Goal: Task Accomplishment & Management: Use online tool/utility

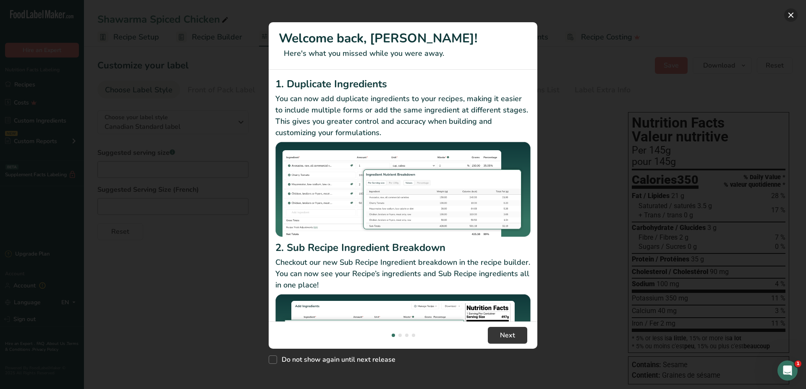
click at [791, 16] on button "New Features" at bounding box center [790, 14] width 13 height 13
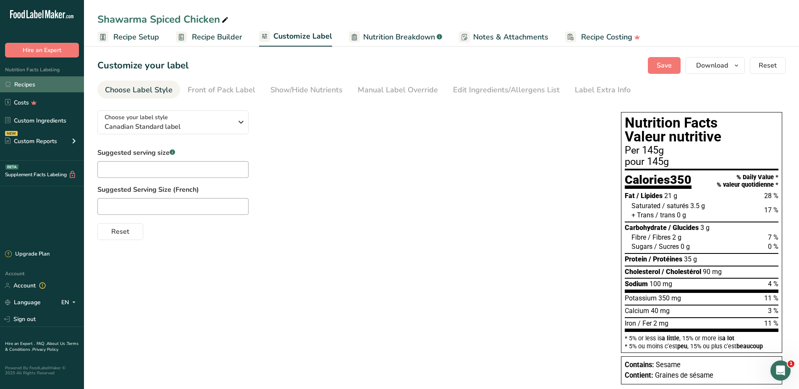
click at [28, 86] on link "Recipes" at bounding box center [42, 84] width 84 height 16
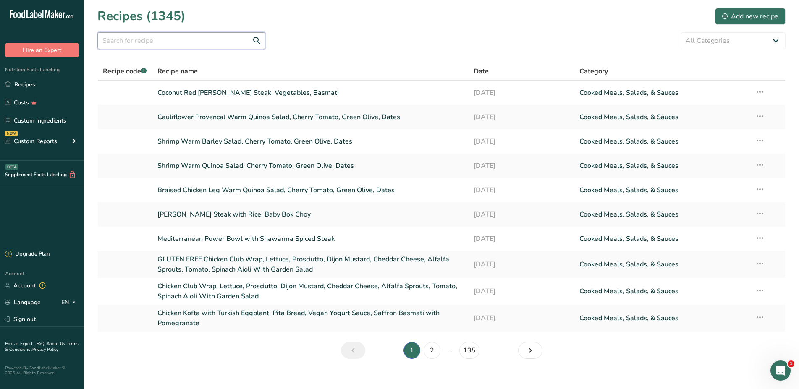
click at [184, 42] on input "text" at bounding box center [181, 40] width 168 height 17
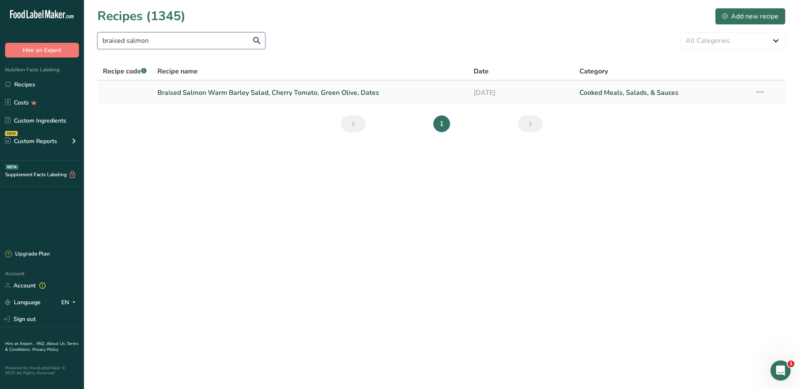
type input "braised salmon"
click at [246, 95] on link "Braised Salmon Warm Barley Salad, Cherry Tomato, Green Olive, Dates" at bounding box center [310, 93] width 306 height 18
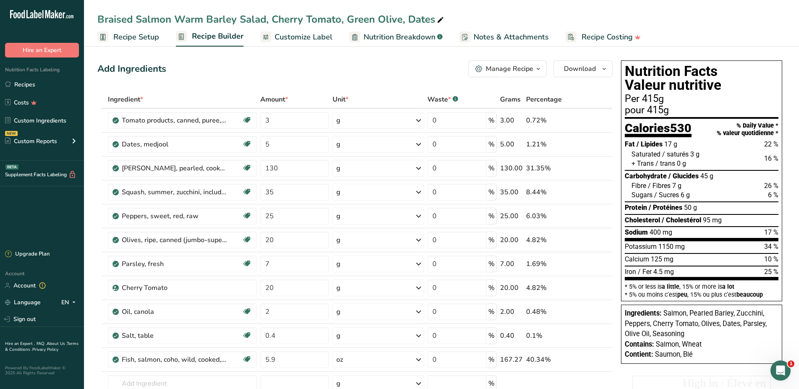
click at [499, 68] on div "Manage Recipe" at bounding box center [509, 69] width 47 height 10
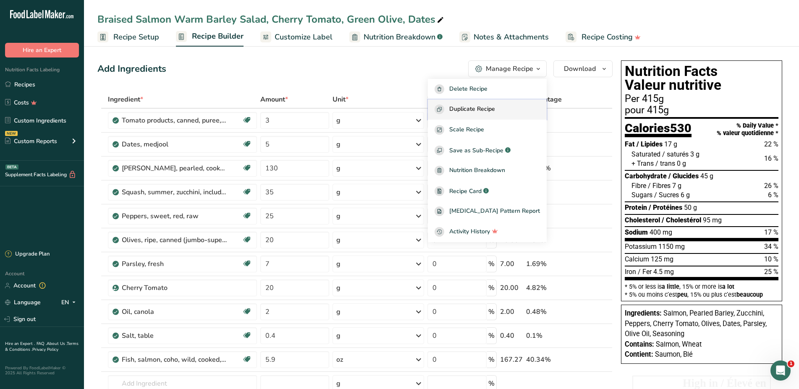
click at [485, 110] on span "Duplicate Recipe" at bounding box center [472, 110] width 46 height 10
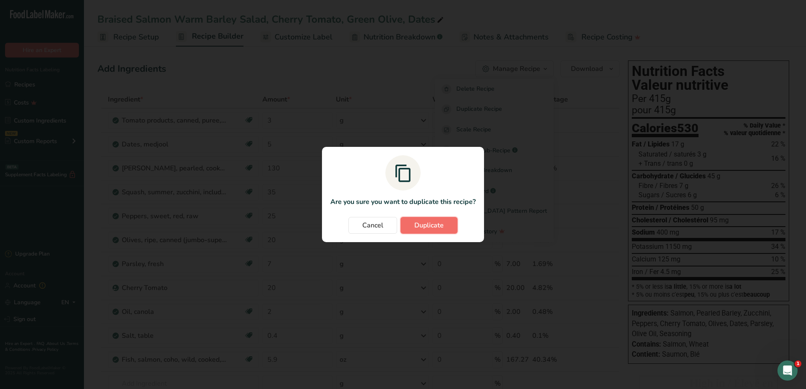
click at [440, 225] on span "Duplicate" at bounding box center [428, 225] width 29 height 10
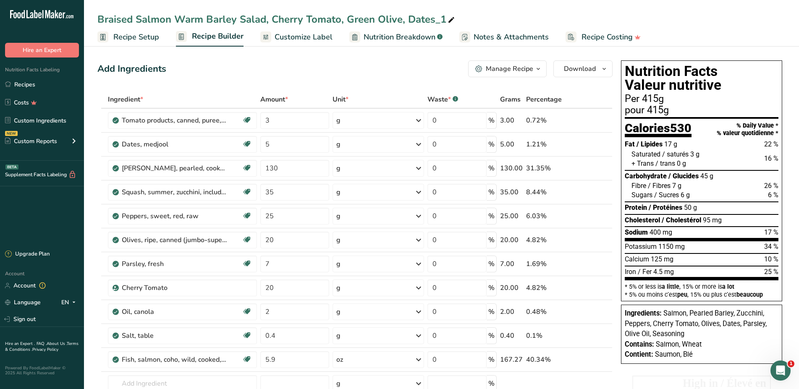
click at [310, 36] on span "Customize Label" at bounding box center [304, 36] width 58 height 11
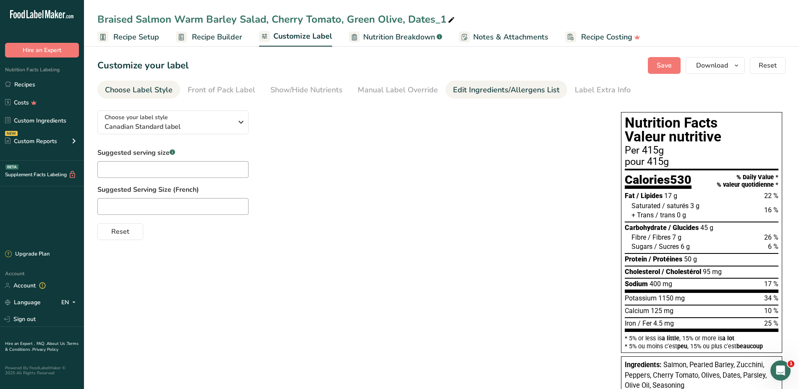
click at [525, 94] on div "Edit Ingredients/Allergens List" at bounding box center [506, 89] width 107 height 11
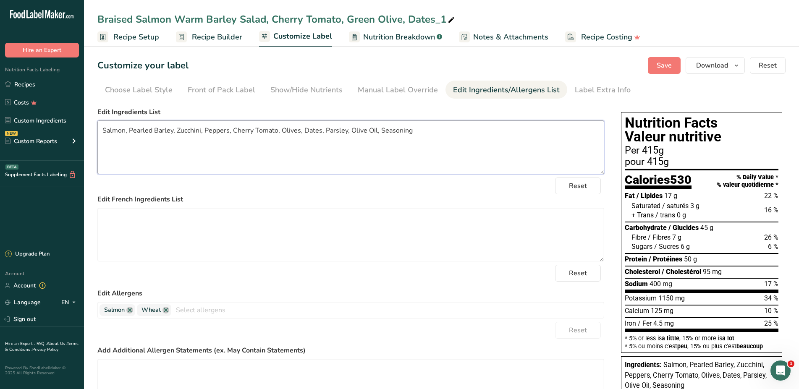
drag, startPoint x: 128, startPoint y: 130, endPoint x: 172, endPoint y: 126, distance: 43.4
click at [172, 126] on textarea "Salmon, Pearled Barley, Zucchini, Peppers, Cherry Tomato, Olives, Dates, Parsle…" at bounding box center [350, 147] width 507 height 54
click at [189, 145] on textarea "Salmon, Pearled Barley, Zucchini, Peppers, Cherry Tomato, Olives, Dates, Parsle…" at bounding box center [350, 147] width 507 height 54
drag, startPoint x: 422, startPoint y: 129, endPoint x: 81, endPoint y: 131, distance: 340.9
click at [97, 131] on textarea "Salmon, Pearled Barley, Zucchini, Peppers, Cherry Tomato, Olives, Dates, Parsle…" at bounding box center [350, 147] width 507 height 54
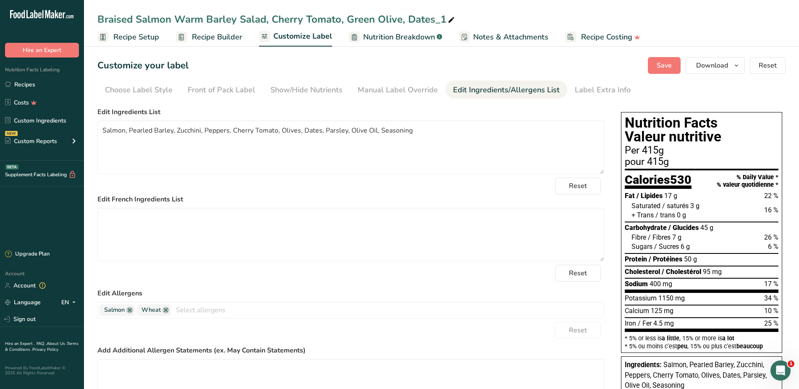
click at [181, 15] on div "Braised Salmon Warm Barley Salad, Cherry Tomato, Green Olive, Dates_1" at bounding box center [276, 19] width 359 height 15
drag, startPoint x: 206, startPoint y: 18, endPoint x: 236, endPoint y: 17, distance: 29.8
click at [236, 17] on input "Braised Salmon Warm Barley Salad, Cherry Tomato, Green Olive, Dates_1" at bounding box center [441, 19] width 688 height 15
type input "Braised Salmon Warm Quinoa Salad, Cherry Tomato, Green Olive, Dates_1"
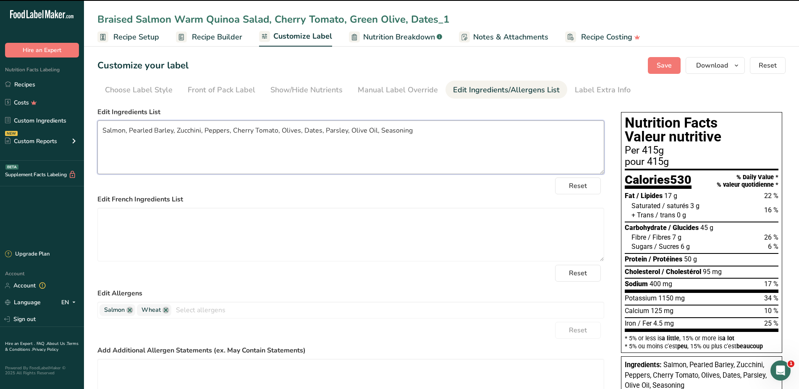
click at [168, 131] on textarea "Salmon, Pearled Barley, Zucchini, Peppers, Cherry Tomato, Olives, Dates, Parsle…" at bounding box center [350, 147] width 507 height 54
click at [173, 131] on textarea "Salmon, Pearled Barley, Zucchini, Peppers, Cherry Tomato, Olives, Dates, Parsle…" at bounding box center [350, 147] width 507 height 54
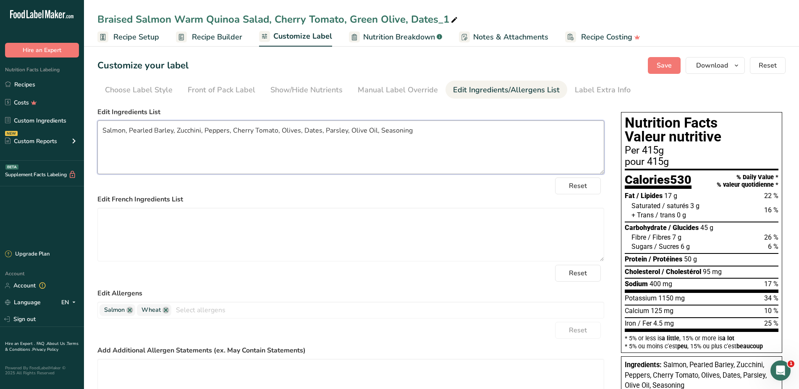
drag, startPoint x: 173, startPoint y: 129, endPoint x: 128, endPoint y: 133, distance: 44.7
click at [128, 133] on textarea "Salmon, Pearled Barley, Zucchini, Peppers, Cherry Tomato, Olives, Dates, Parsle…" at bounding box center [350, 147] width 507 height 54
click at [375, 145] on textarea "Salmon, Quinoa, Zucchini, Peppers, Cherry Tomato, Olives, Dates, Parsley, Olive…" at bounding box center [350, 147] width 507 height 54
drag, startPoint x: 402, startPoint y: 134, endPoint x: 53, endPoint y: 135, distance: 348.5
click at [97, 135] on textarea "Salmon, Quinoa, Zucchini, Peppers, Cherry Tomato, Olives, Dates, Parsley, Olive…" at bounding box center [350, 147] width 507 height 54
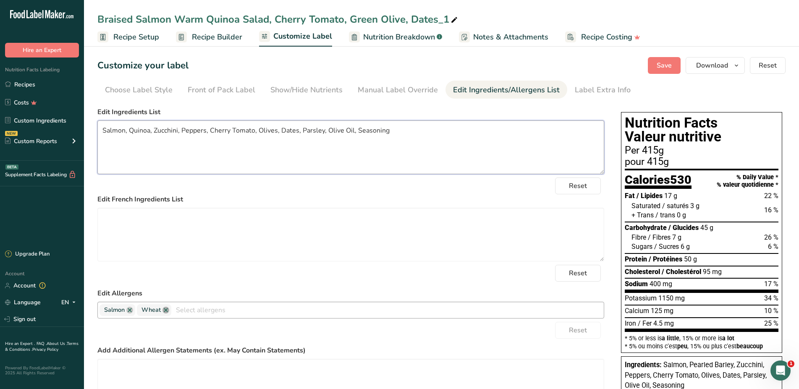
type textarea "Salmon, Quinoa, Zucchini, Peppers, Cherry Tomato, Olives, Dates, Parsley, Olive…"
click at [165, 310] on link at bounding box center [165, 310] width 7 height 7
click at [203, 34] on span "Recipe Builder" at bounding box center [217, 36] width 50 height 11
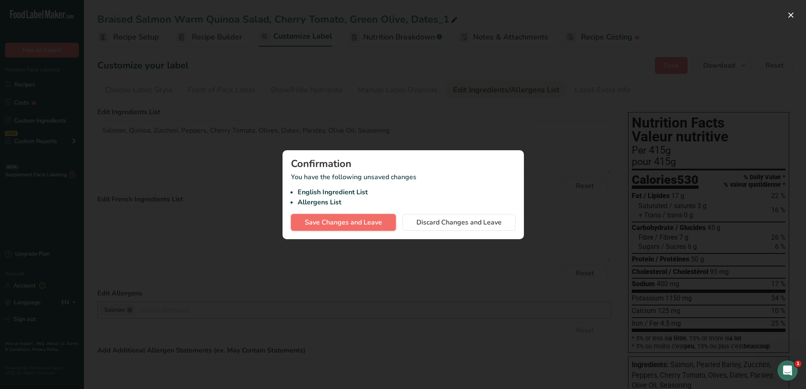
click at [366, 221] on span "Save Changes and Leave" at bounding box center [343, 222] width 77 height 10
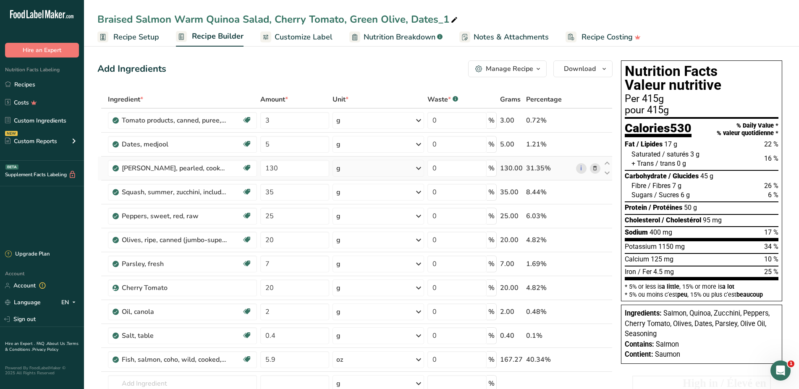
click at [593, 167] on icon at bounding box center [595, 168] width 6 height 9
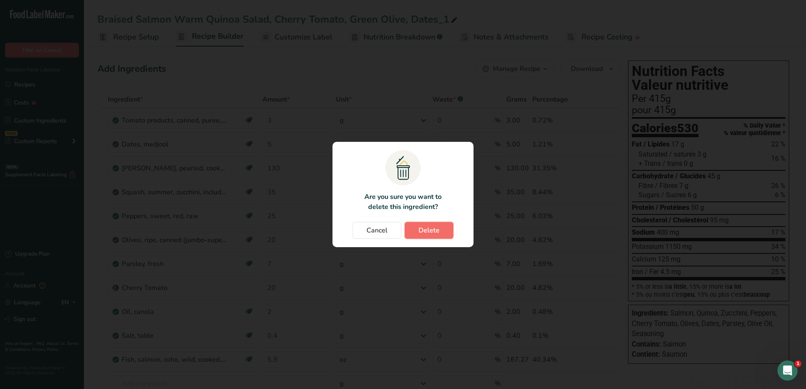
click at [432, 233] on span "Delete" at bounding box center [429, 230] width 21 height 10
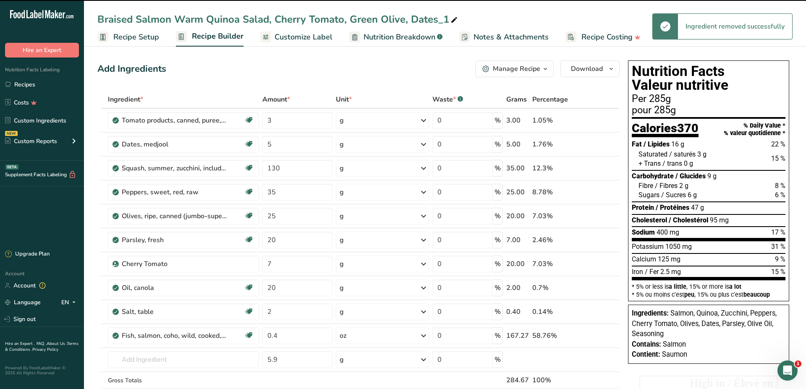
type input "35"
type input "25"
type input "20"
type input "7"
type input "20"
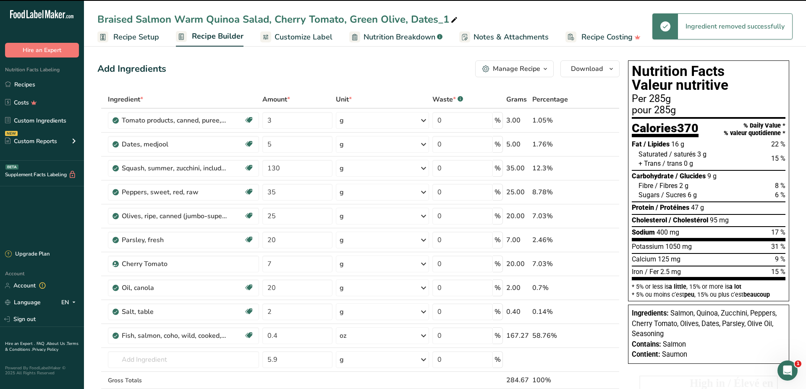
type input "2"
type input "0.4"
type input "5.9"
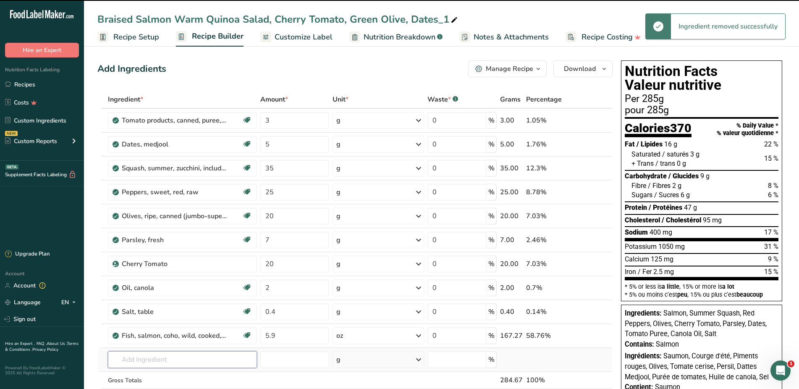
click at [144, 351] on input "text" at bounding box center [182, 359] width 149 height 17
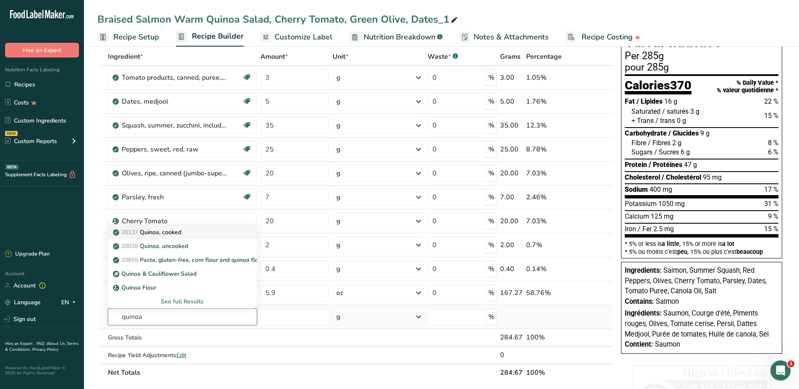
type input "quinoa"
click at [174, 228] on p "20137 Quinoa, cooked" at bounding box center [148, 232] width 67 height 9
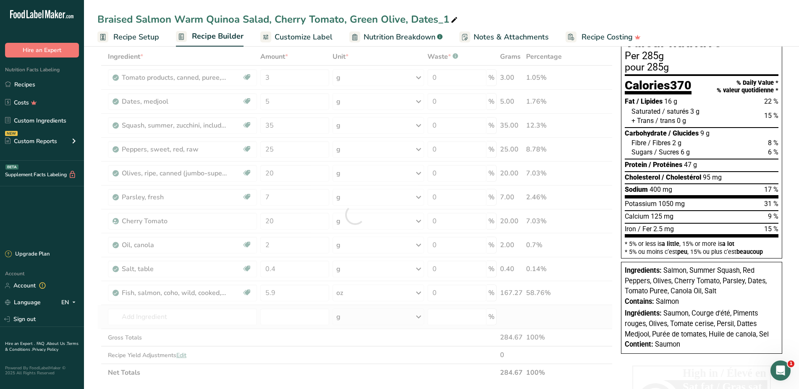
type input "Quinoa, cooked"
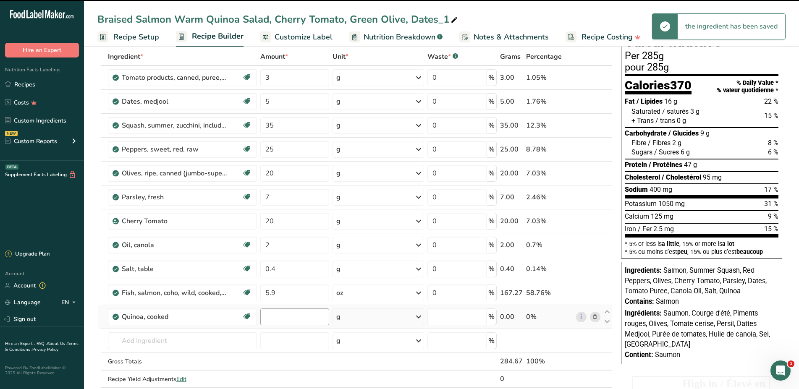
type input "0"
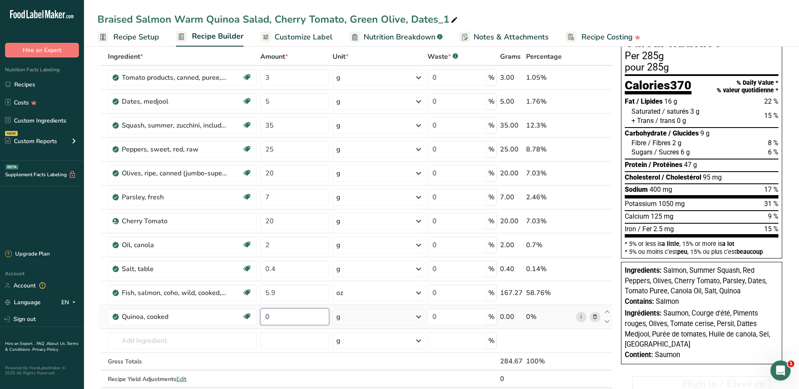
drag, startPoint x: 292, startPoint y: 319, endPoint x: 251, endPoint y: 317, distance: 41.6
click at [260, 317] on input "0" at bounding box center [294, 317] width 69 height 17
type input "130"
click at [294, 335] on input "number" at bounding box center [294, 341] width 69 height 17
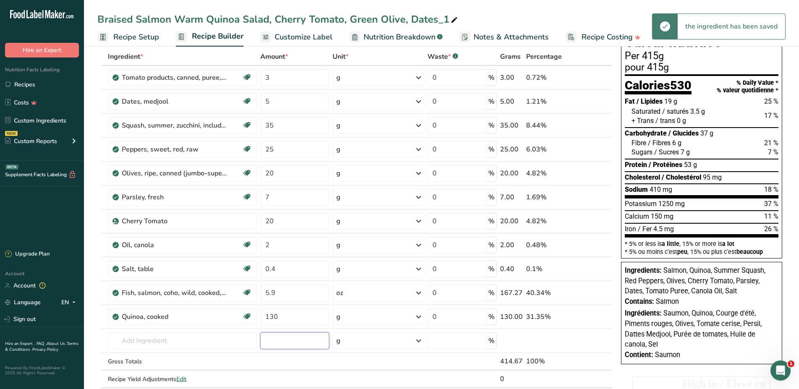
scroll to position [0, 0]
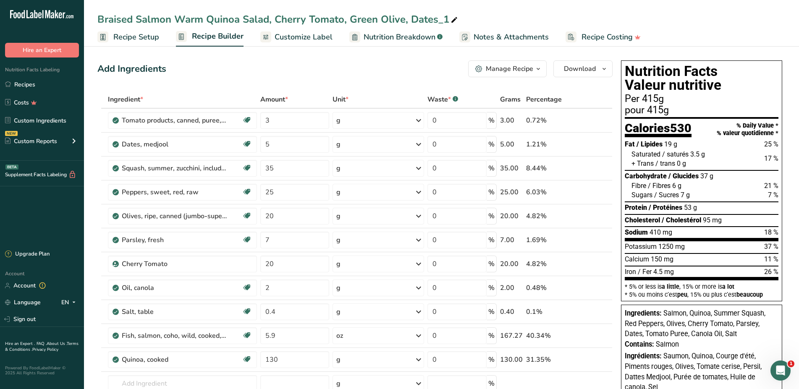
click at [452, 18] on icon at bounding box center [455, 20] width 8 height 12
type input "Braised Salmon Warm Quinoa Salad, Cherry Tomato, Green Olive, Dates"
click at [311, 34] on span "Customize Label" at bounding box center [304, 36] width 58 height 11
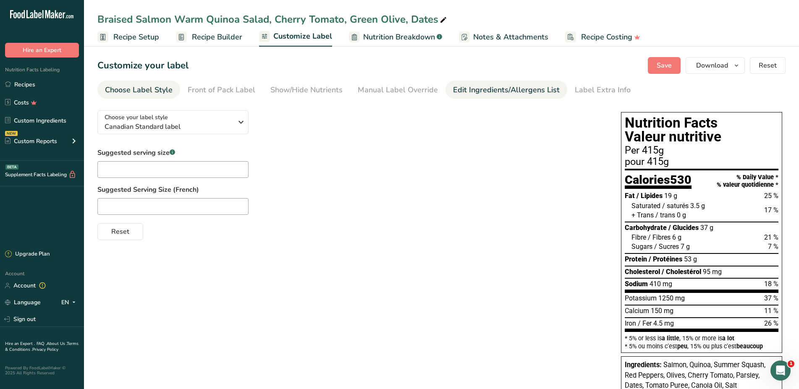
click at [468, 89] on div "Edit Ingredients/Allergens List" at bounding box center [506, 89] width 107 height 11
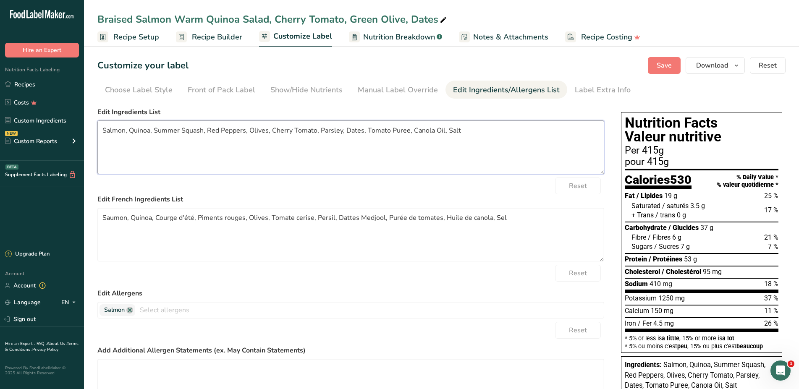
click at [440, 152] on textarea "Salmon, Quinoa, Summer Squash, Red Peppers, Olives, Cherry Tomato, Parsley, Dat…" at bounding box center [350, 147] width 507 height 54
drag, startPoint x: 483, startPoint y: 126, endPoint x: 55, endPoint y: 117, distance: 427.9
click at [97, 120] on textarea "Salmon, Quinoa, Summer Squash, Red Peppers, Olives, Cherry Tomato, Parsley, Dat…" at bounding box center [350, 147] width 507 height 54
paste textarea "Zucchini, Peppers, Cherry Tomato, Olives, Dates, Parsley, Olive Oil, Seasoning"
type textarea "Salmon, Quinoa, Zucchini, Peppers, Cherry Tomato, Olives, Dates, Parsley, Olive…"
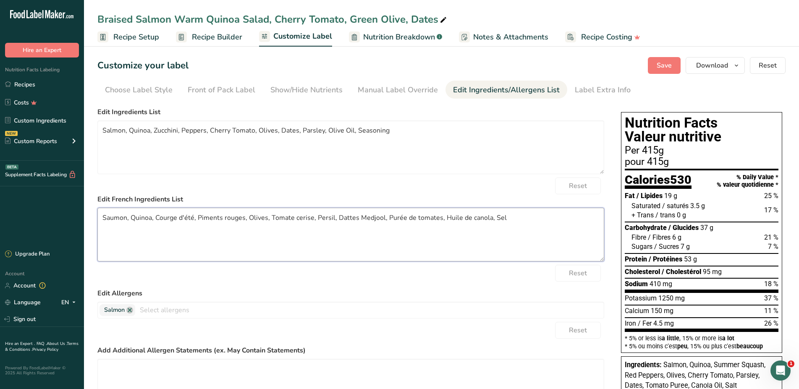
drag, startPoint x: 516, startPoint y: 221, endPoint x: 30, endPoint y: 217, distance: 485.8
click at [97, 217] on textarea "Saumon, Quinoa, Courge d'été, Piments rouges, Olives, Tomate cerise, Persil, Da…" at bounding box center [350, 235] width 507 height 54
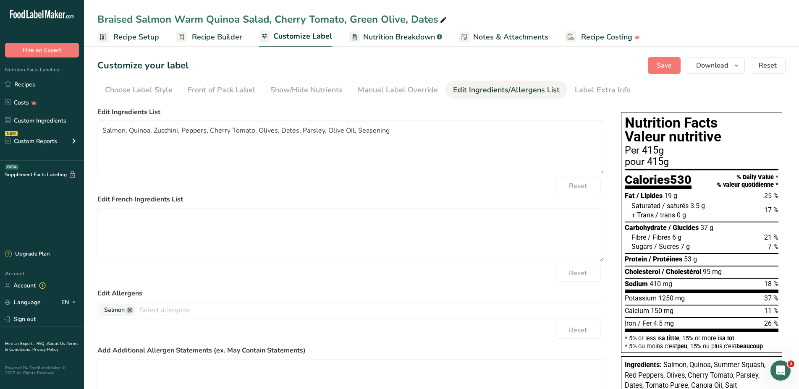
click at [445, 300] on div "Edit Allergens Salmon Soy Tree Nuts Wheat Milk Eggs Fish Peanuts Sesame Crustac…" at bounding box center [350, 303] width 507 height 30
click at [655, 70] on button "Save" at bounding box center [664, 65] width 33 height 17
click at [692, 66] on button "Download" at bounding box center [715, 65] width 59 height 17
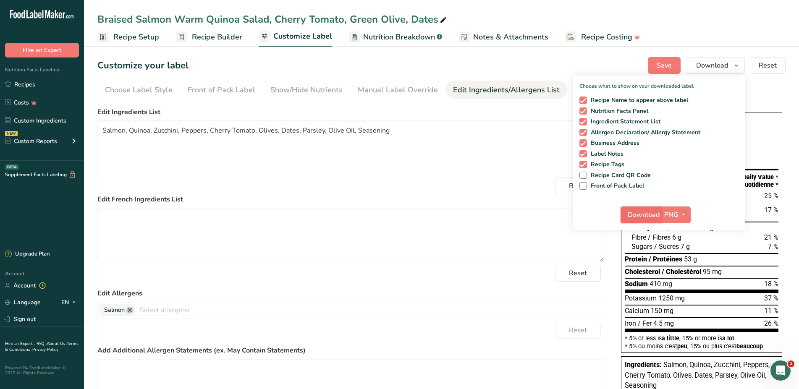
click at [637, 215] on span "Download" at bounding box center [644, 215] width 32 height 10
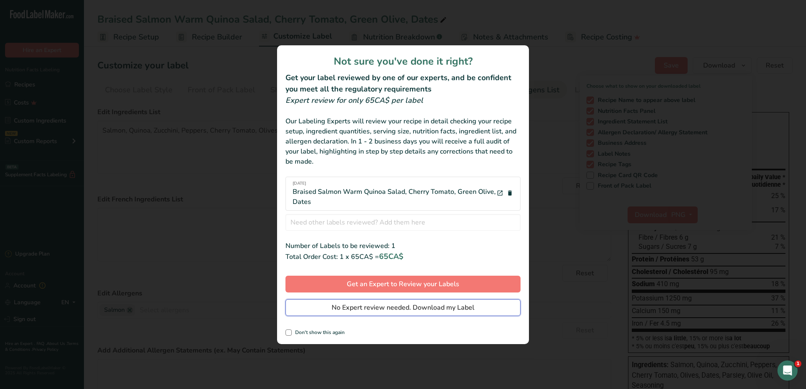
click at [381, 309] on span "No Expert review needed. Download my Label" at bounding box center [403, 308] width 143 height 10
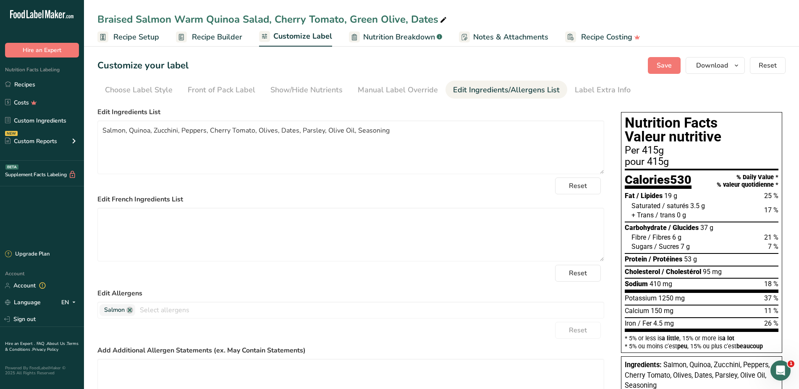
click at [443, 18] on icon at bounding box center [444, 20] width 8 height 12
drag, startPoint x: 430, startPoint y: 18, endPoint x: 76, endPoint y: 3, distance: 354.3
click at [97, 12] on input "Braised Salmon Warm Quinoa Salad, Cherry Tomato, Green Olive, Dates" at bounding box center [441, 19] width 688 height 15
